Goal: Task Accomplishment & Management: Use online tool/utility

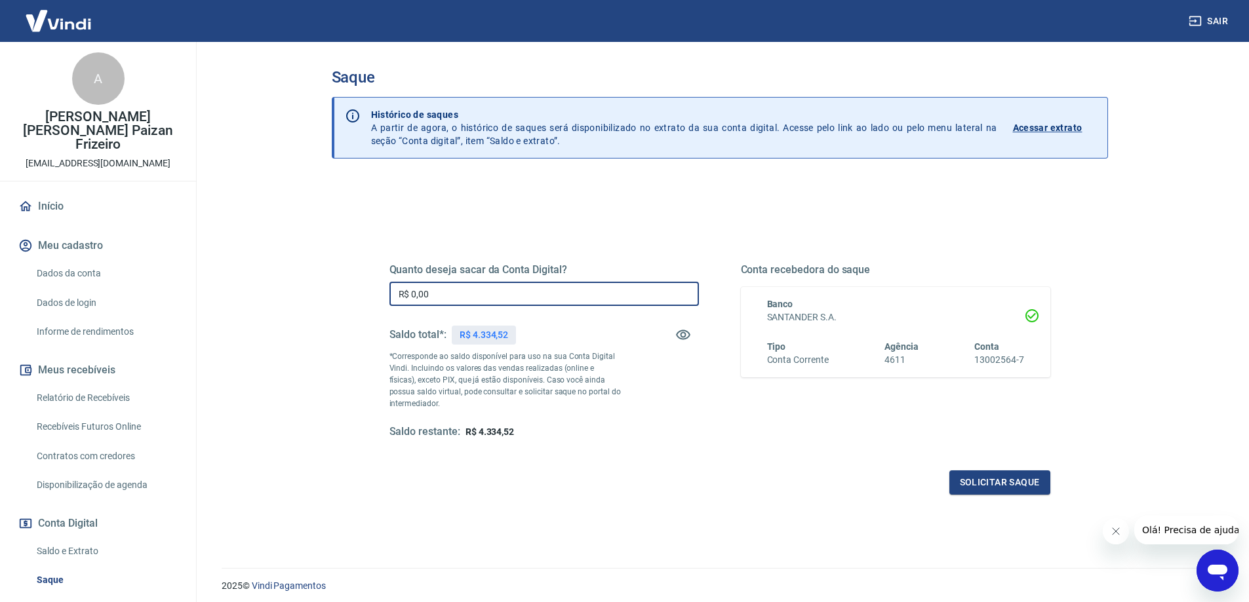
click at [524, 290] on input "R$ 0,00" at bounding box center [543, 294] width 309 height 24
type input "R$ 4.334,52"
click at [1018, 494] on button "Solicitar saque" at bounding box center [999, 483] width 101 height 24
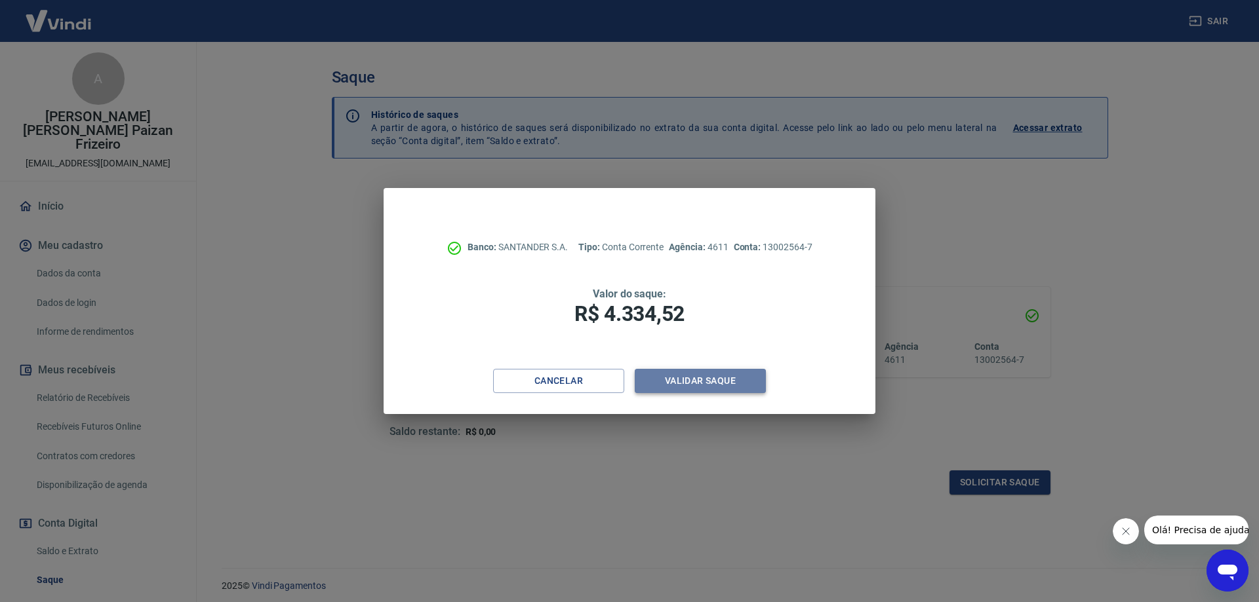
click at [722, 387] on button "Validar saque" at bounding box center [700, 381] width 131 height 24
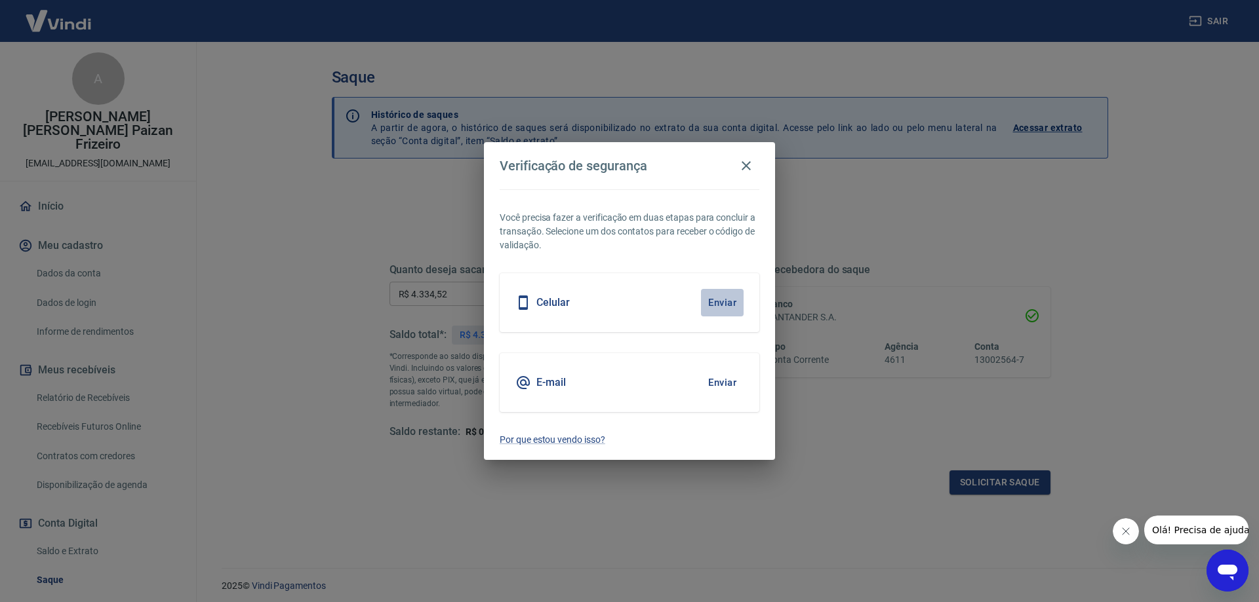
click at [720, 304] on button "Enviar" at bounding box center [722, 303] width 43 height 28
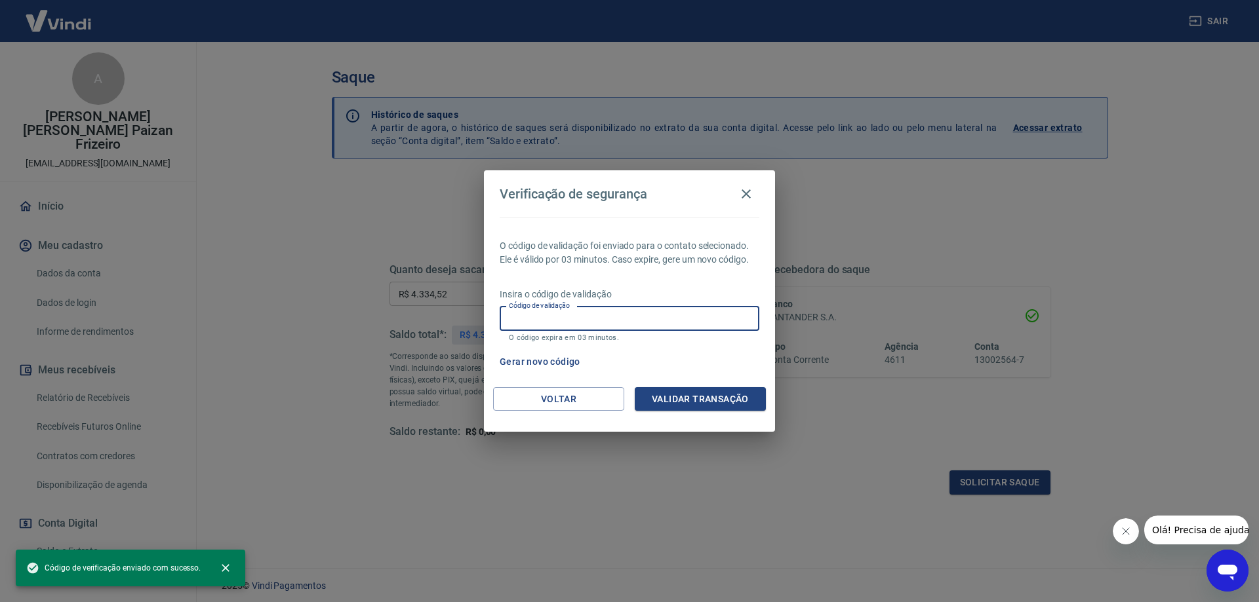
click at [648, 310] on input "Código de validação" at bounding box center [630, 319] width 260 height 24
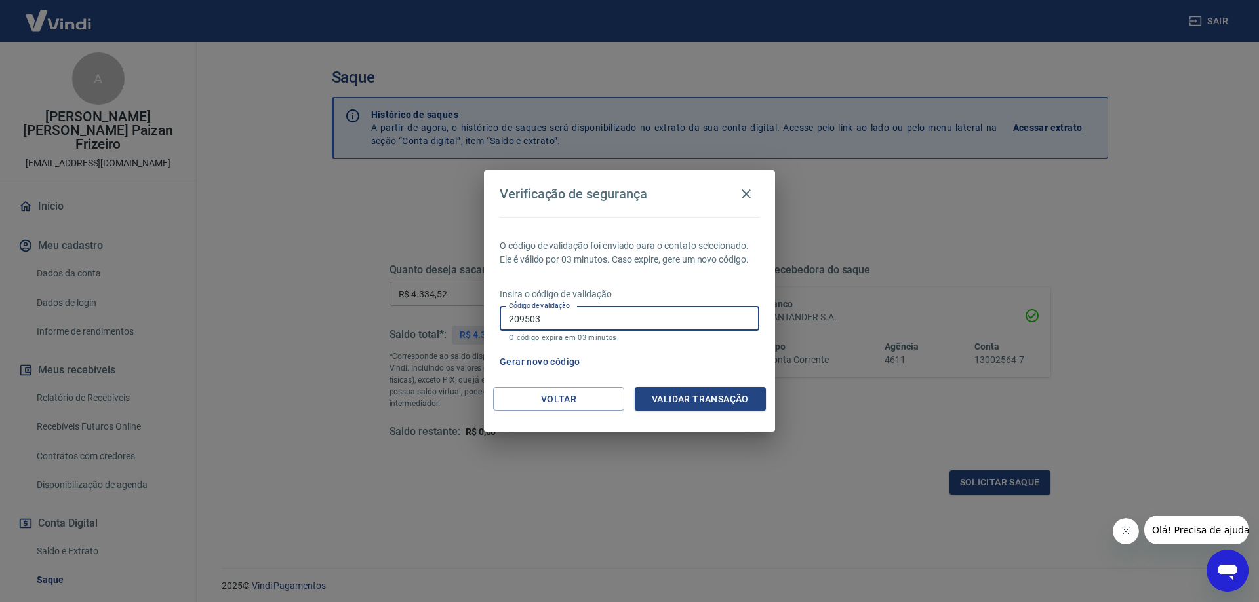
type input "209503"
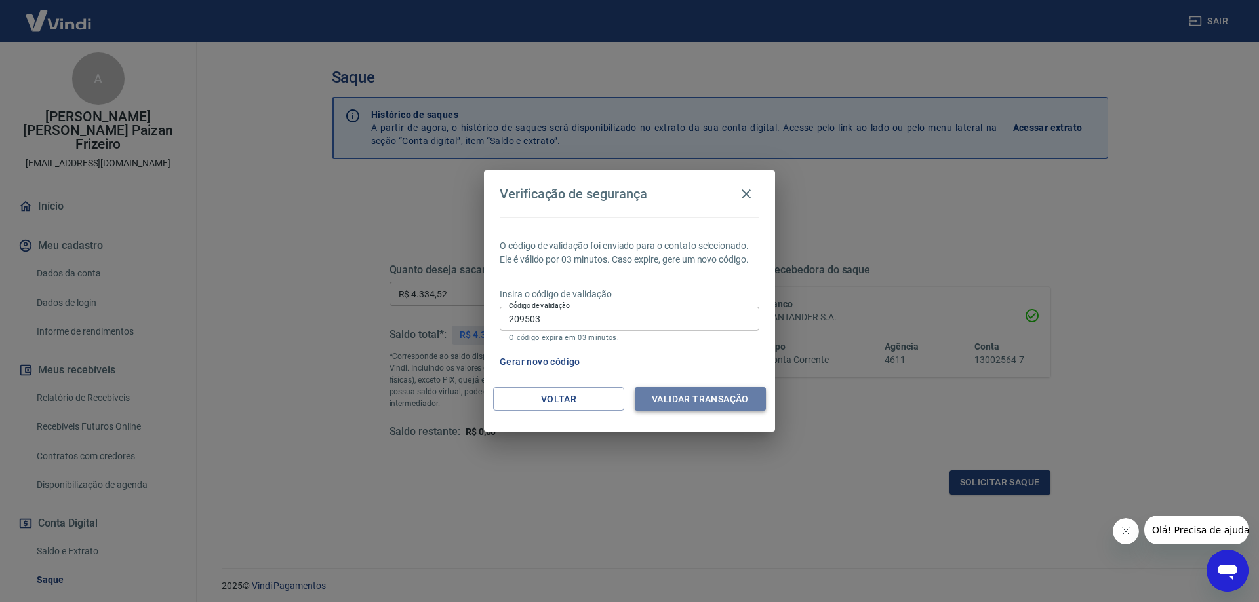
click at [736, 395] on button "Validar transação" at bounding box center [700, 399] width 131 height 24
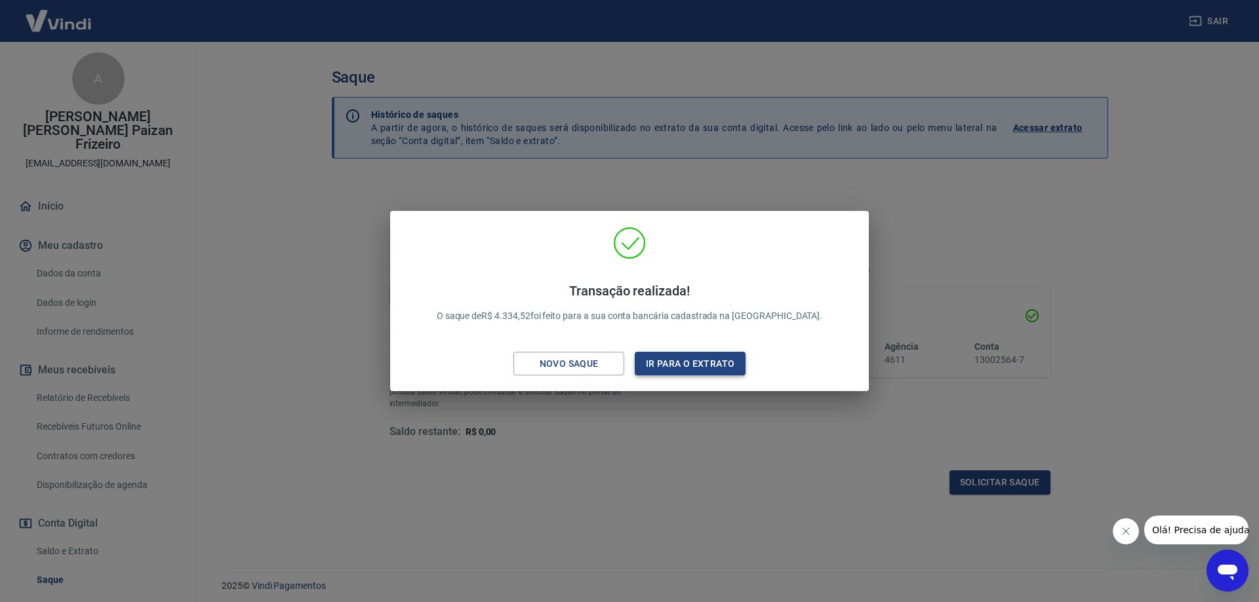
click at [696, 359] on button "Ir para o extrato" at bounding box center [690, 364] width 111 height 24
